Goal: Navigation & Orientation: Understand site structure

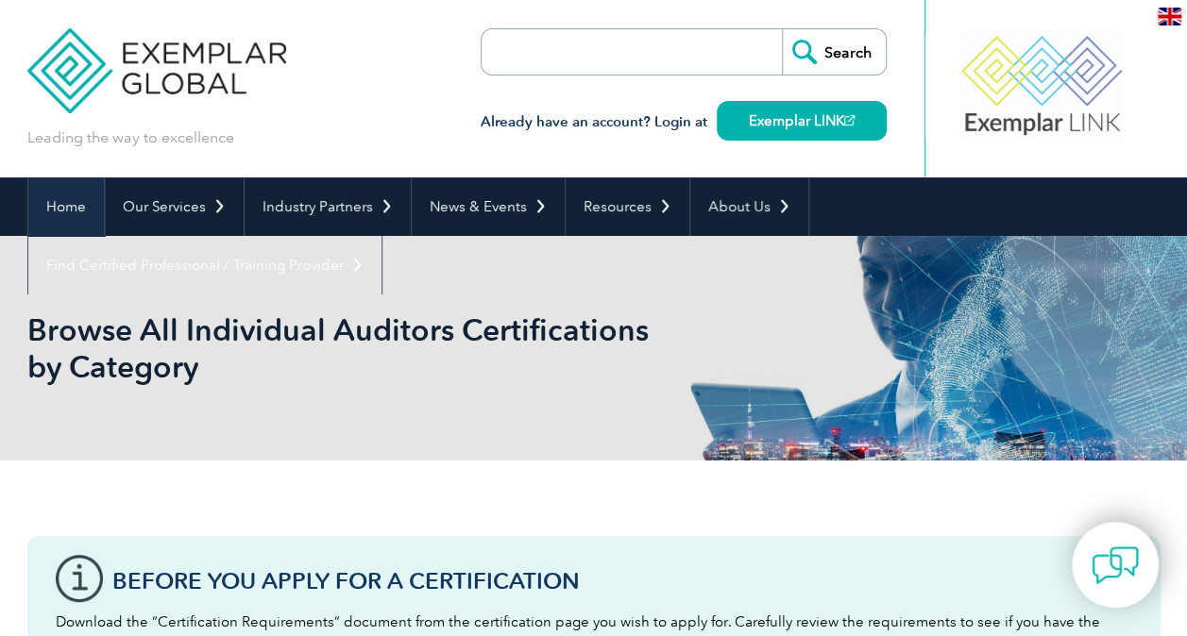
click at [59, 211] on link "Home" at bounding box center [66, 207] width 76 height 59
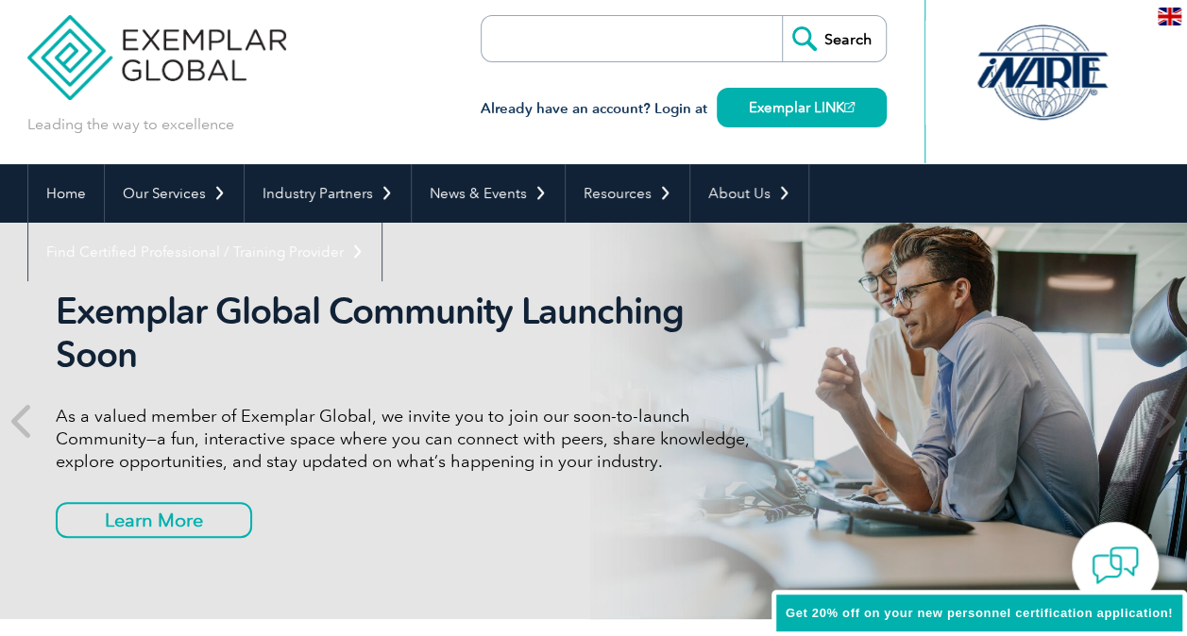
scroll to position [94, 0]
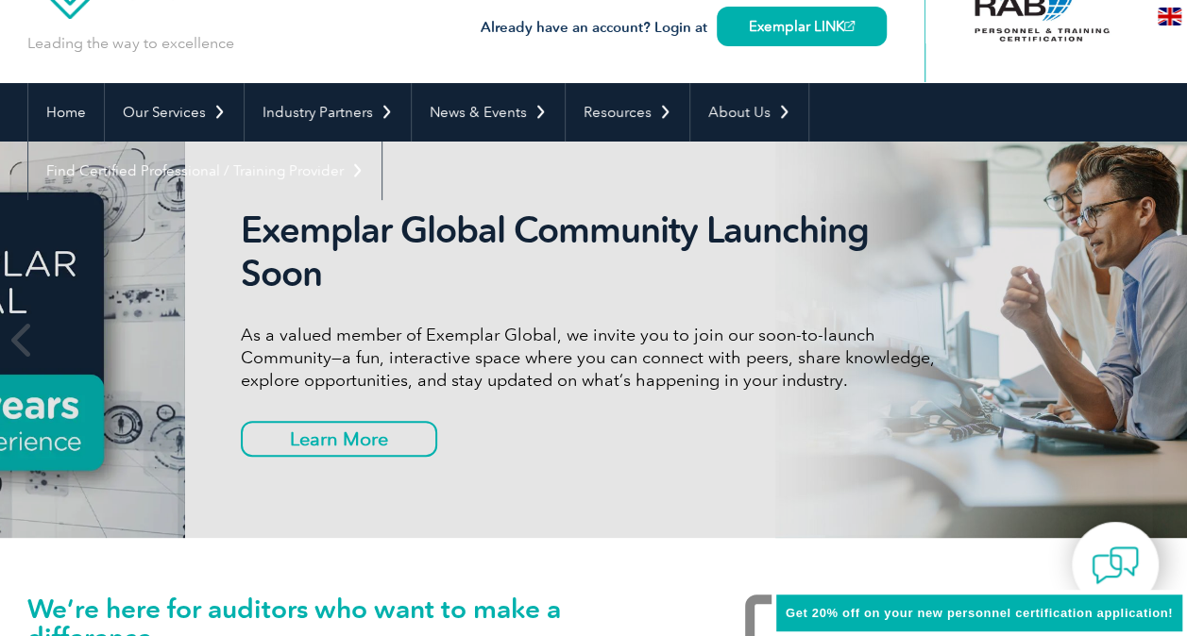
drag, startPoint x: 617, startPoint y: 380, endPoint x: 854, endPoint y: 387, distance: 237.1
click at [854, 387] on p "As a valued member of Exemplar Global, we invite you to join our soon-to-launch…" at bounding box center [595, 358] width 708 height 68
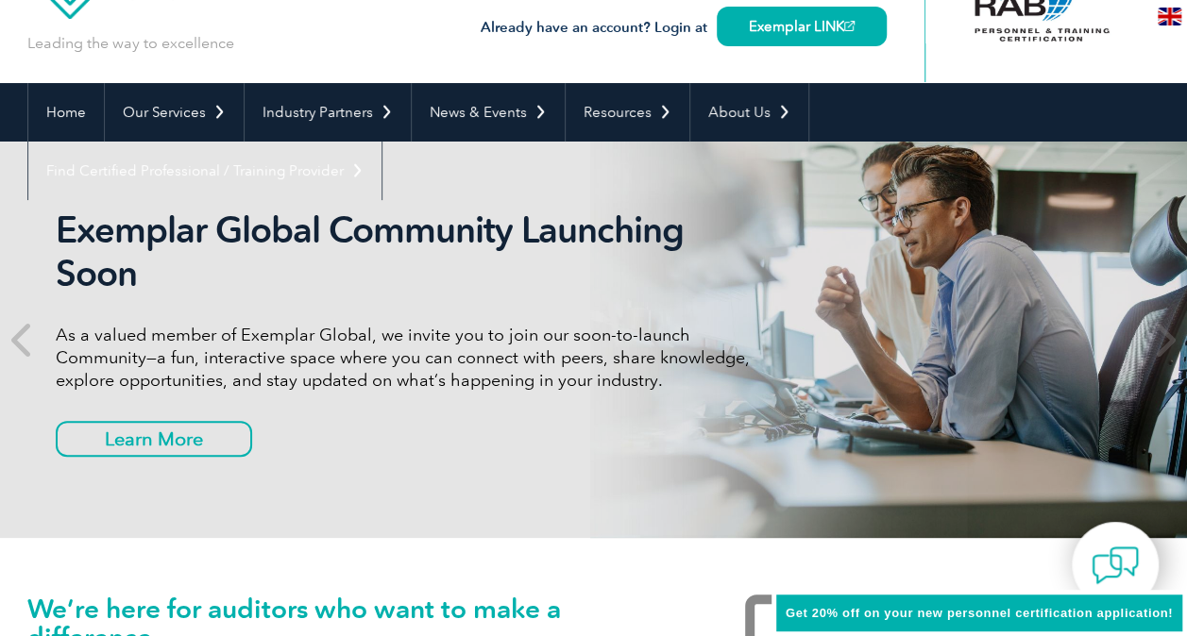
click at [189, 354] on p "As a valued member of Exemplar Global, we invite you to join our soon-to-launch…" at bounding box center [410, 358] width 708 height 68
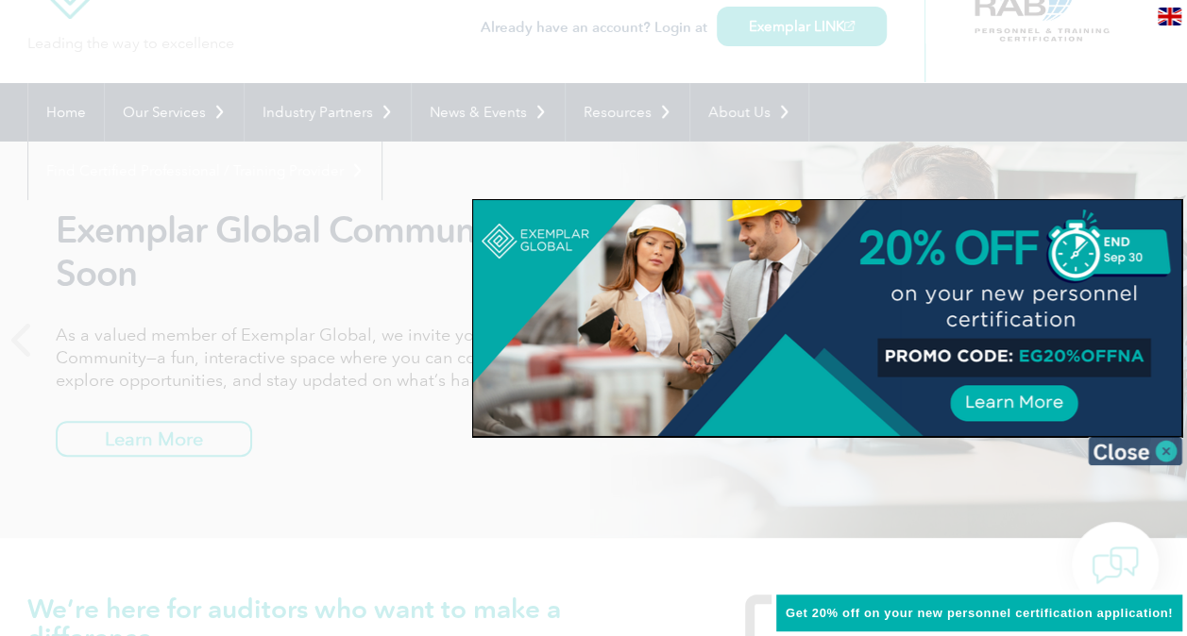
click at [1135, 446] on img at bounding box center [1135, 451] width 94 height 28
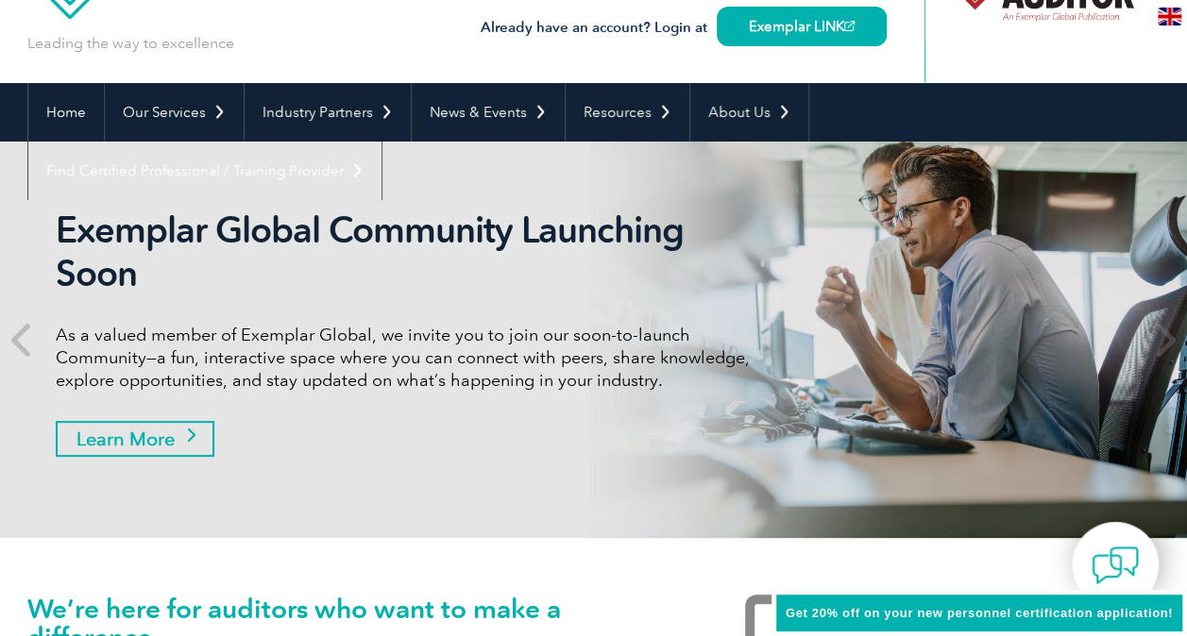
click at [140, 447] on link "Learn More" at bounding box center [135, 439] width 159 height 36
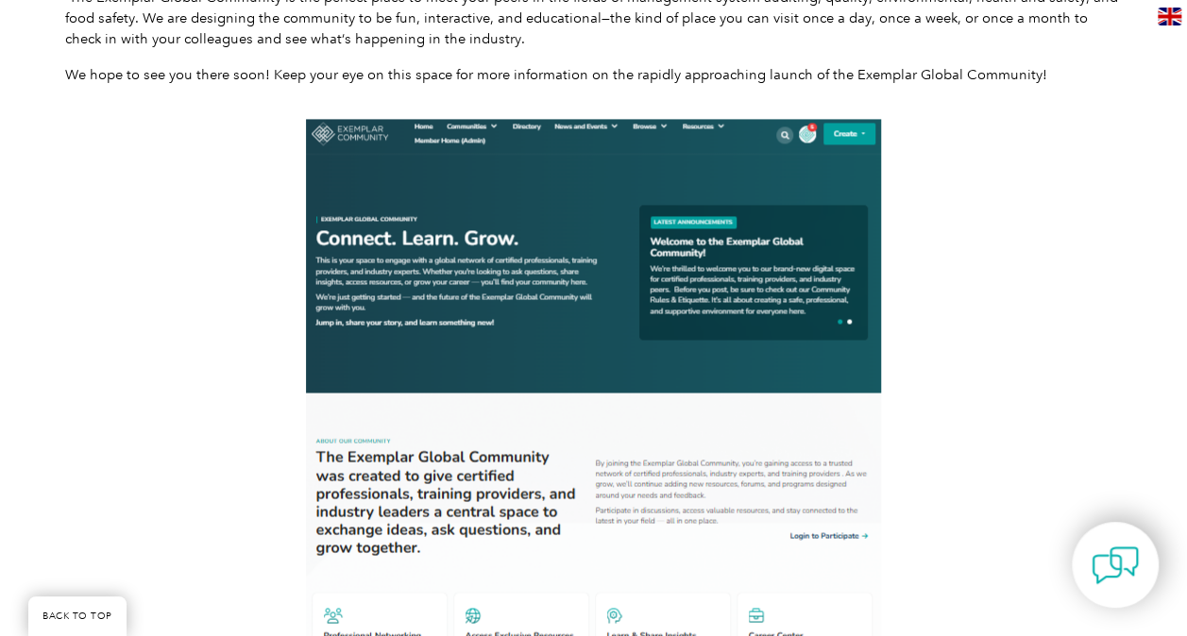
scroll to position [944, 0]
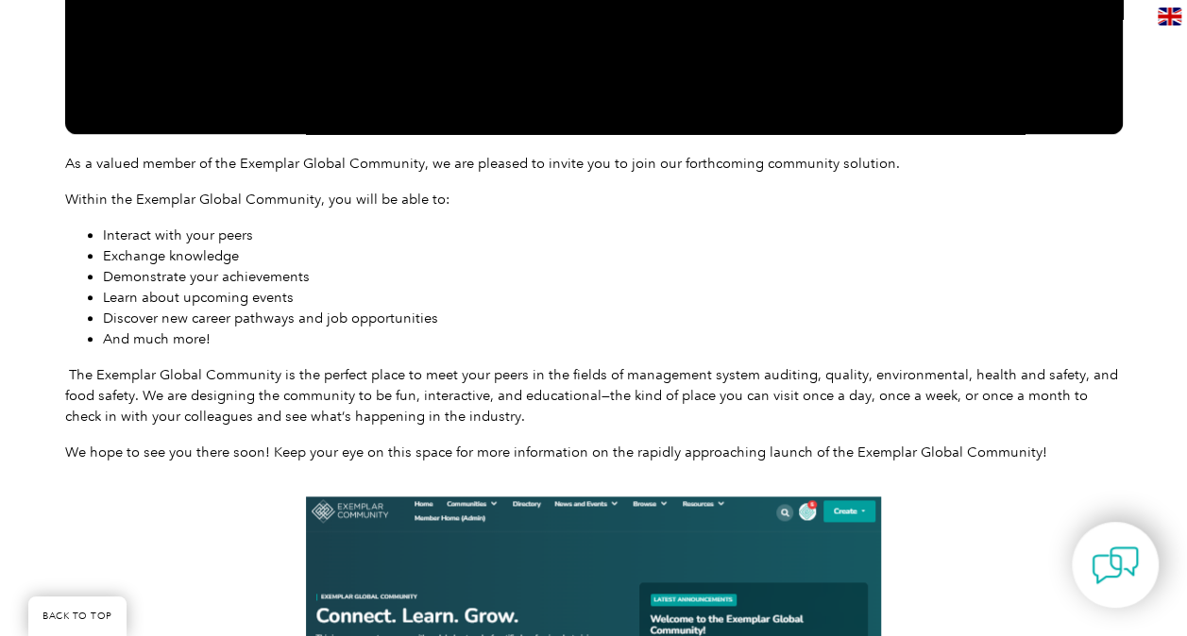
click at [212, 284] on span "Demonstrate your achievements" at bounding box center [206, 276] width 207 height 17
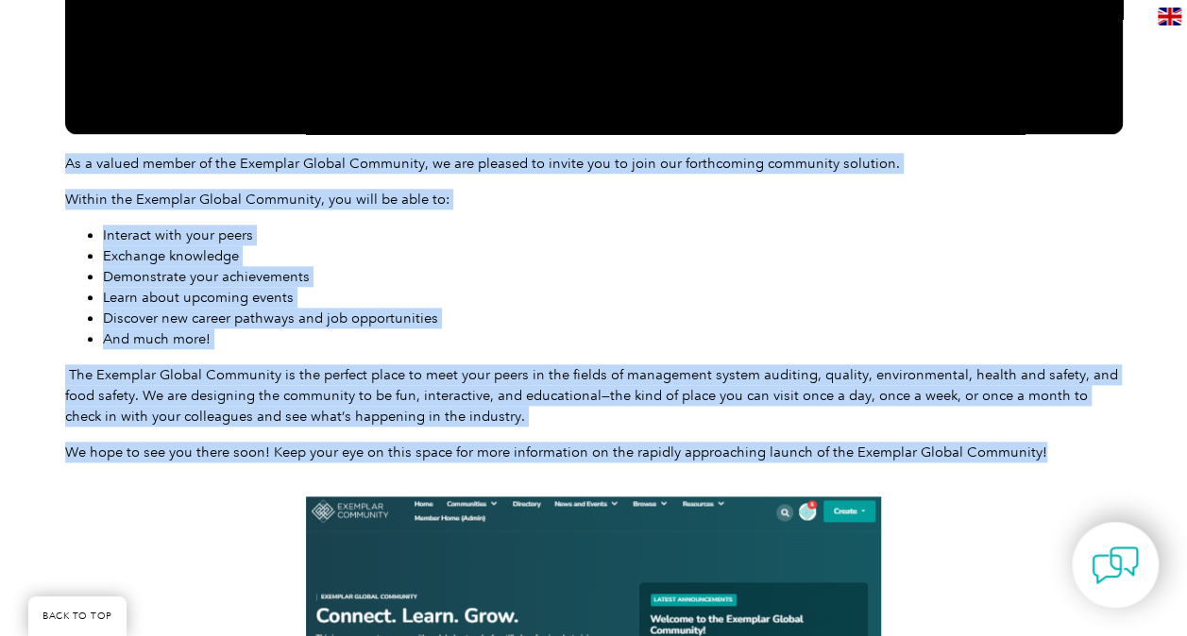
drag, startPoint x: 62, startPoint y: 164, endPoint x: 1046, endPoint y: 449, distance: 1024.3
click at [1046, 449] on div "As a valued member of the Exemplar Global Community, we are pleased to invite y…" at bounding box center [594, 327] width 1076 height 1594
copy div "As a valued member of the Exemplar Global Community, we are pleased to invite y…"
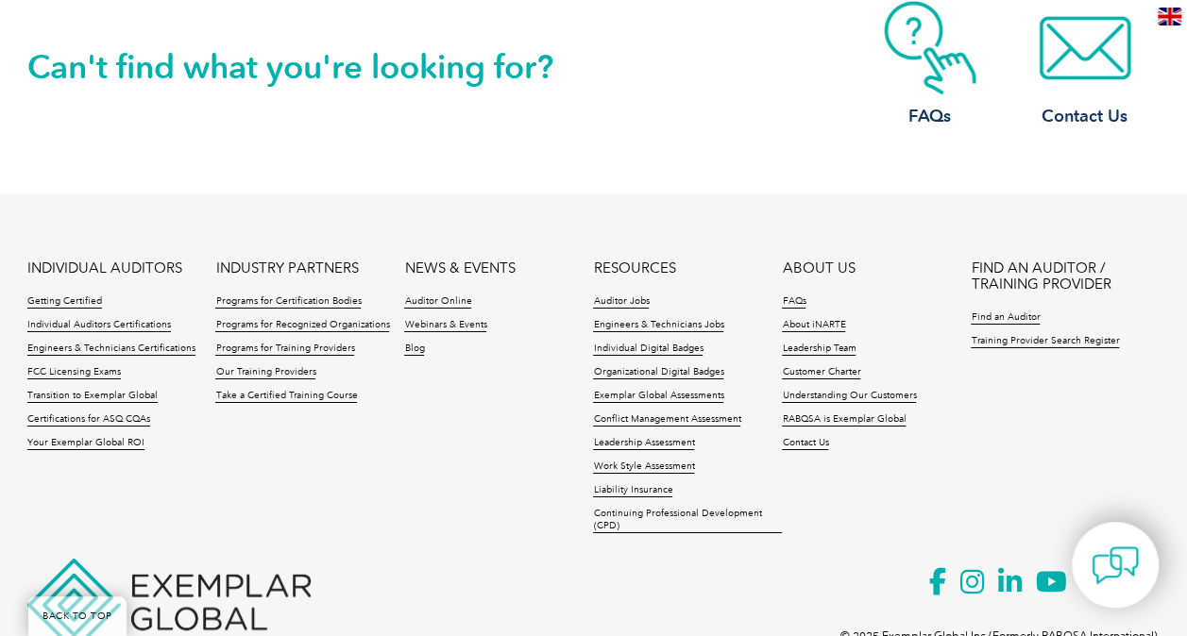
scroll to position [3179, 0]
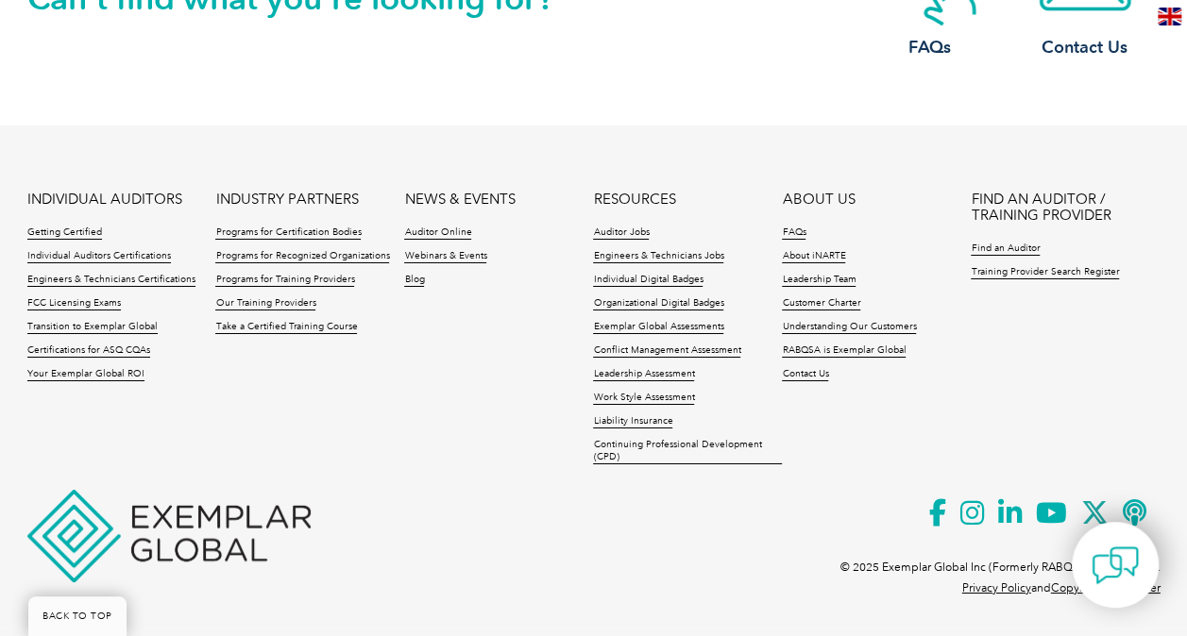
drag, startPoint x: 438, startPoint y: 430, endPoint x: 349, endPoint y: 417, distance: 89.6
click at [437, 430] on ul "INDIVIDUAL AUDITORS Getting Certified Individual Auditors Certifications Engine…" at bounding box center [593, 333] width 1133 height 283
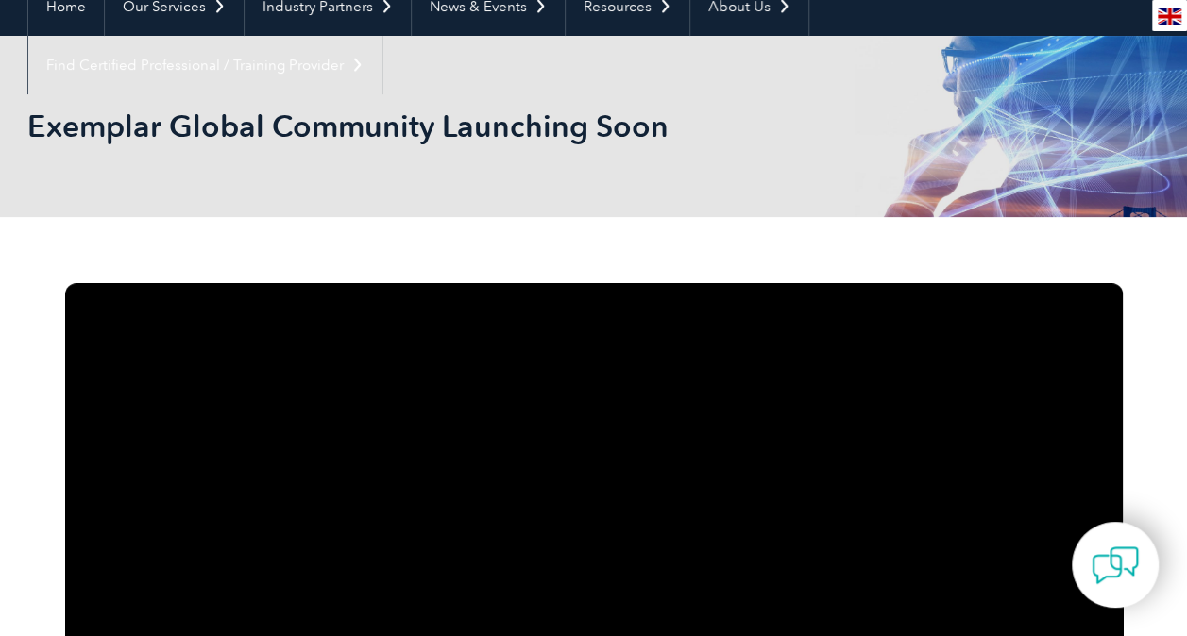
scroll to position [0, 0]
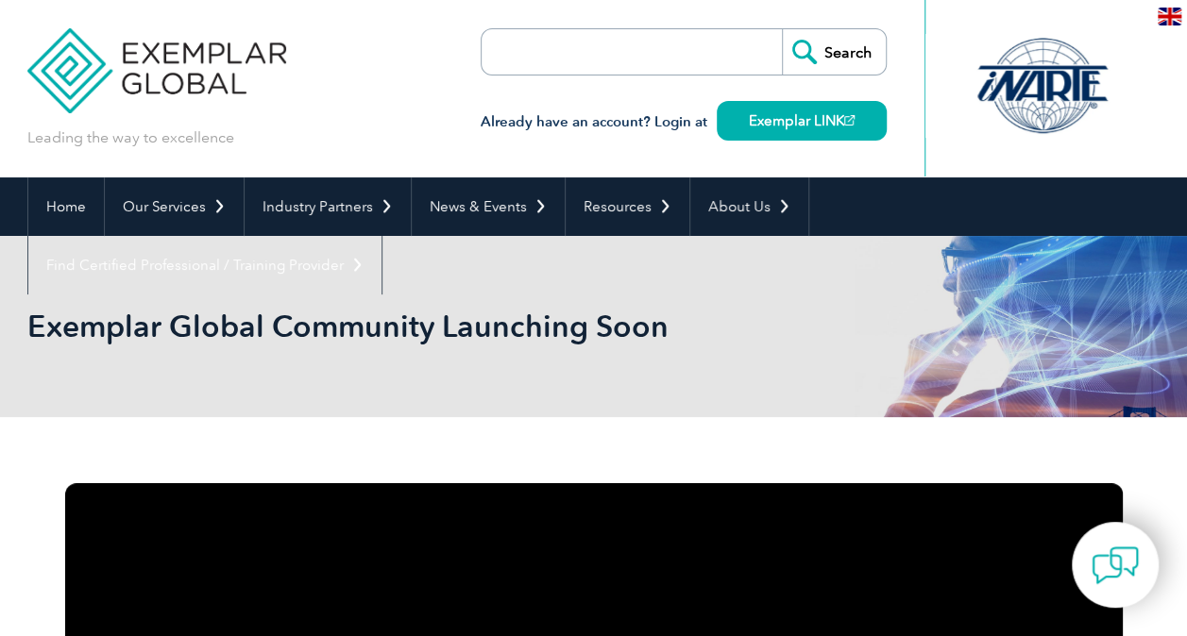
click at [1164, 17] on img at bounding box center [1170, 17] width 24 height 18
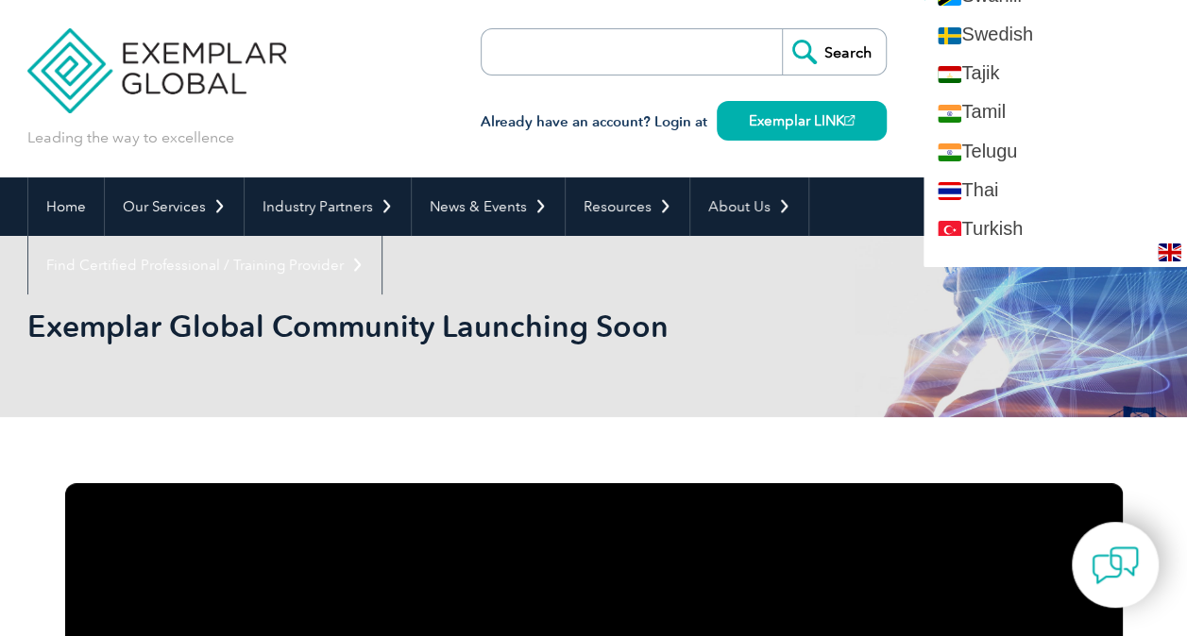
scroll to position [3493, 0]
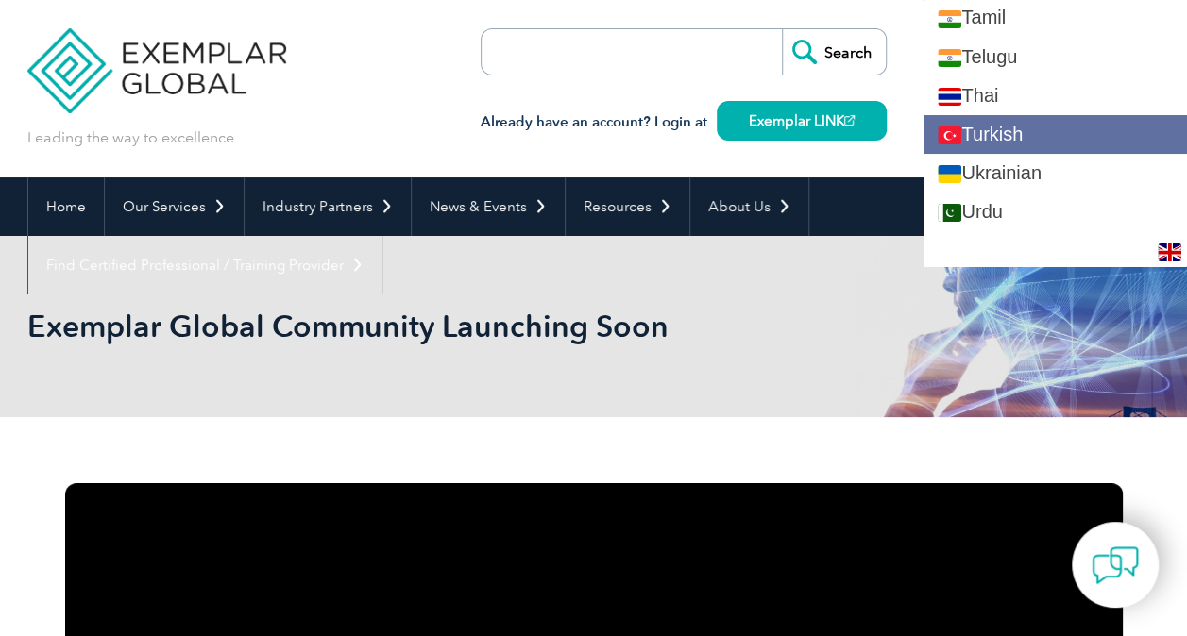
click at [1066, 117] on link "Turkish" at bounding box center [1054, 134] width 263 height 39
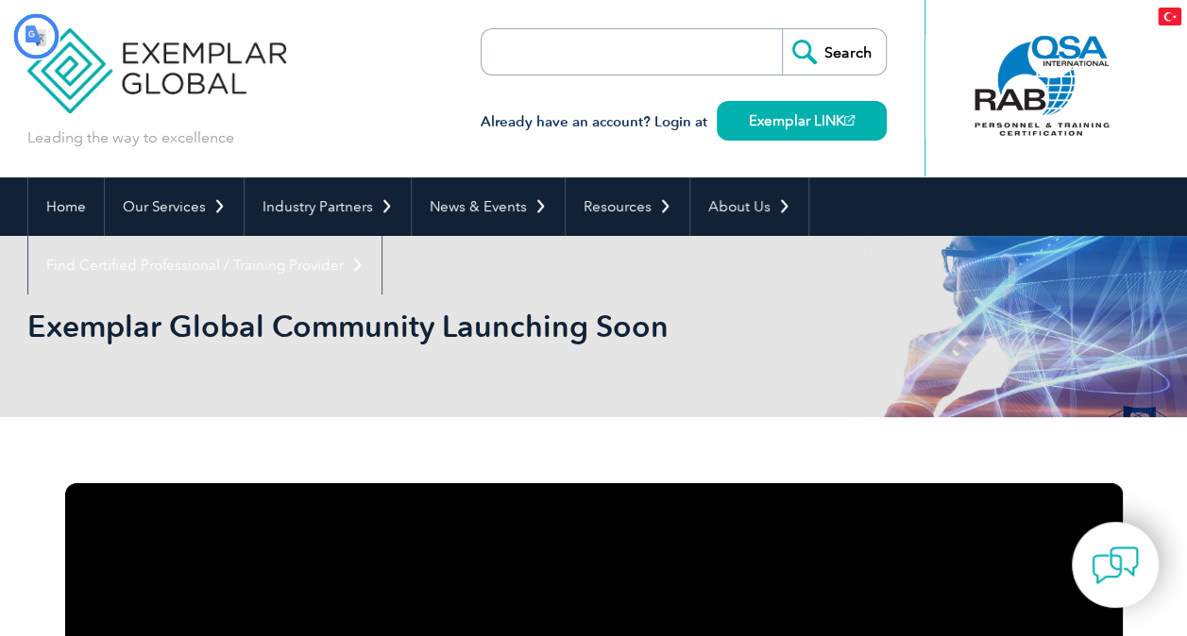
scroll to position [0, 0]
type input "Aramak"
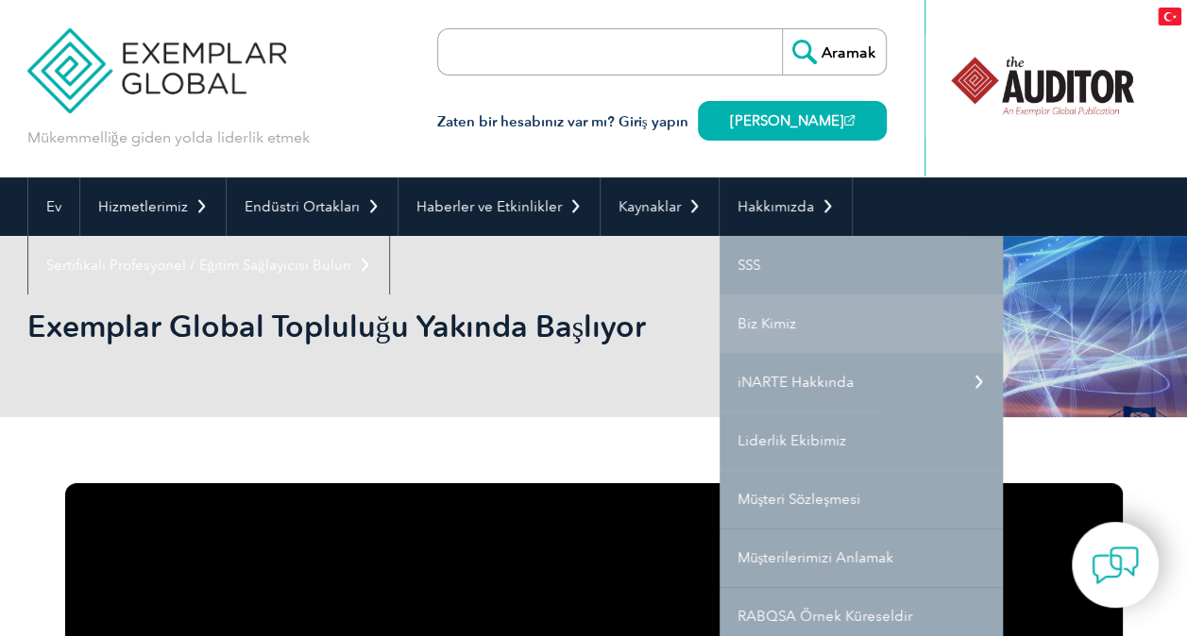
click at [768, 322] on font "Biz Kimiz" at bounding box center [766, 323] width 59 height 17
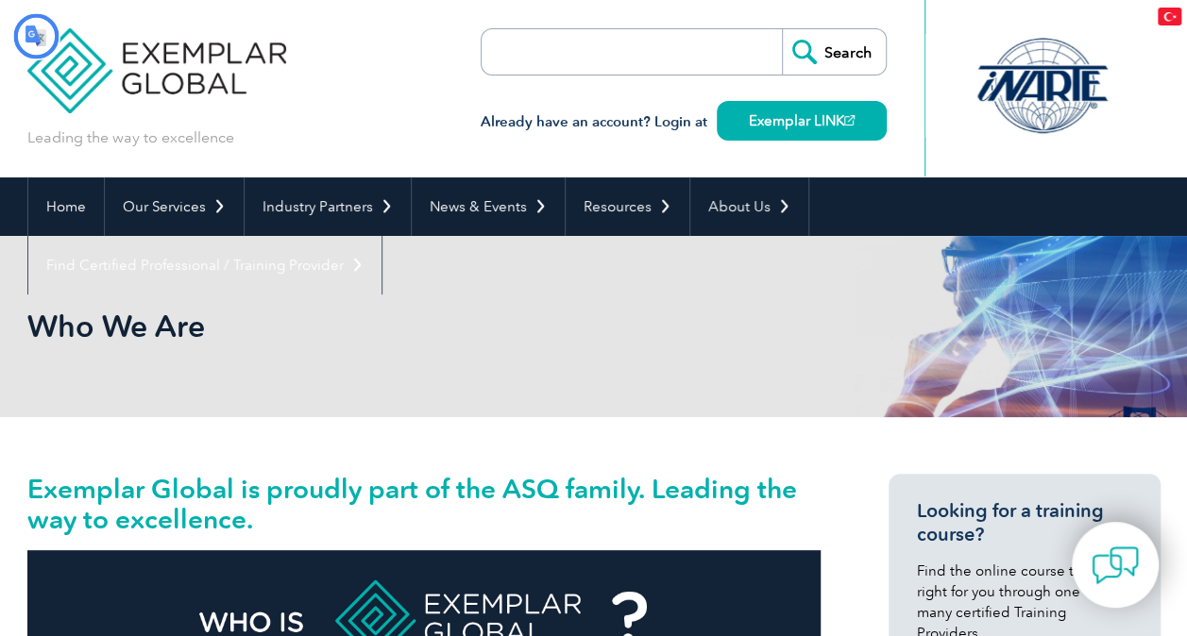
type input "Aramak"
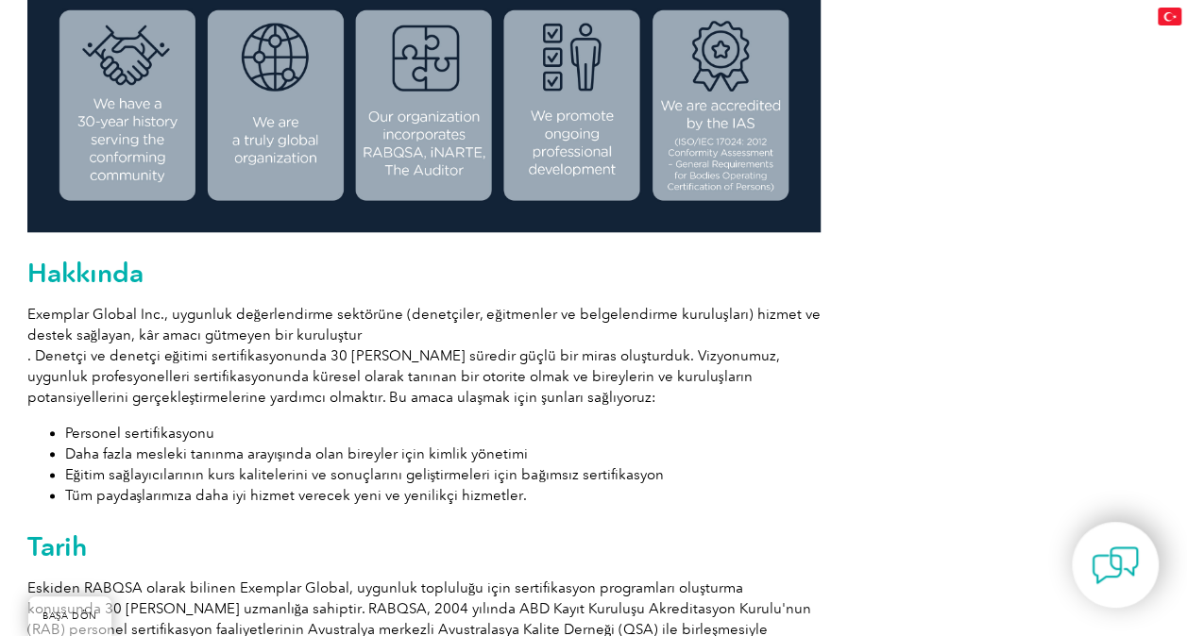
scroll to position [850, 0]
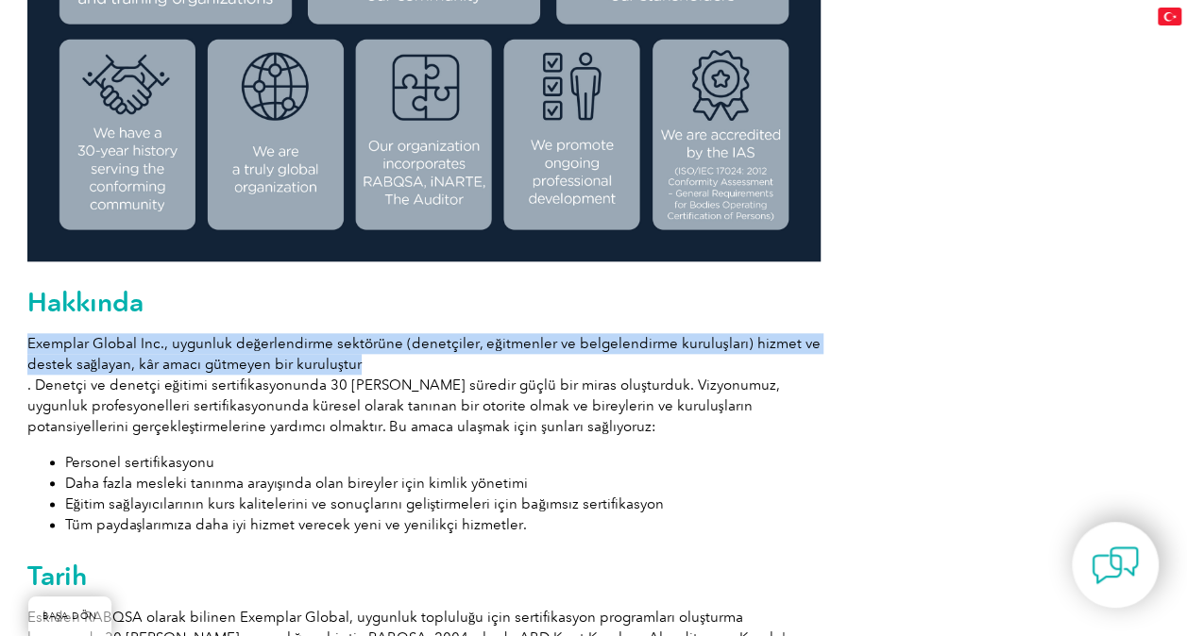
drag, startPoint x: 29, startPoint y: 347, endPoint x: 400, endPoint y: 364, distance: 371.5
click at [400, 364] on p "Exemplar Global Inc., uygunluk değerlendirme sektörüne (denetçiler, eğitmenler …" at bounding box center [423, 385] width 793 height 104
copy font "Exemplar Global Inc., uygunluk değerlendirme sektörüne (denetçiler, eğitmenler …"
